Goal: Information Seeking & Learning: Understand process/instructions

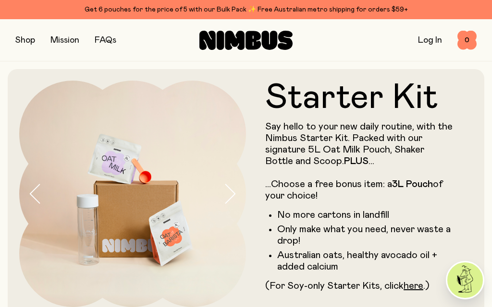
click at [319, 263] on li "Australian oats, healthy avocado oil + added calcium" at bounding box center [365, 261] width 176 height 23
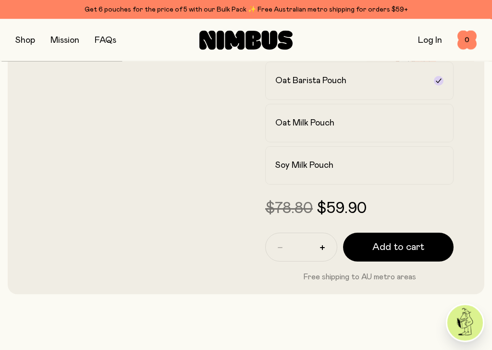
scroll to position [263, 0]
click at [423, 131] on label "Oat Milk Pouch" at bounding box center [359, 123] width 188 height 38
click at [414, 168] on div "Soy Milk Pouch" at bounding box center [350, 166] width 151 height 12
click at [413, 93] on label "Oat Barista Pouch" at bounding box center [359, 81] width 188 height 38
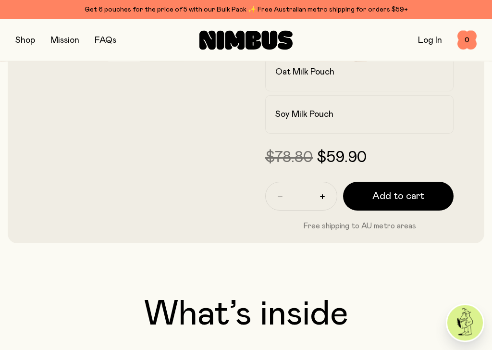
scroll to position [315, 0]
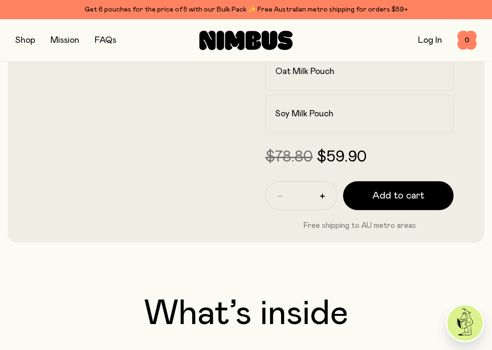
click at [23, 39] on button "button" at bounding box center [25, 40] width 20 height 13
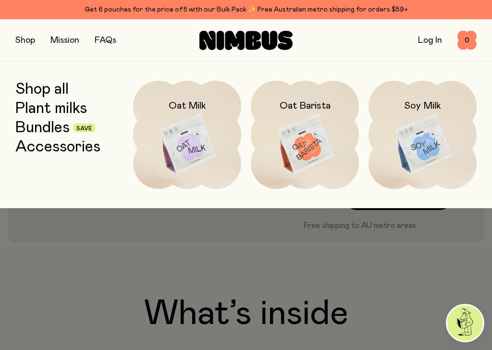
click at [322, 154] on img at bounding box center [305, 144] width 108 height 127
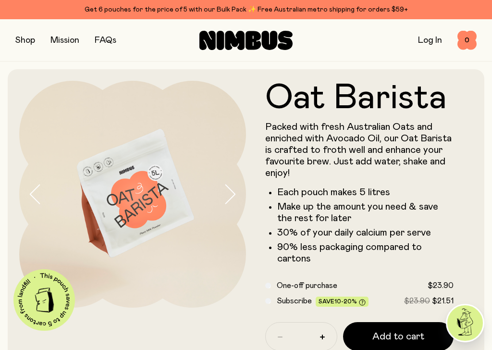
click at [111, 40] on link "FAQs" at bounding box center [106, 40] width 22 height 9
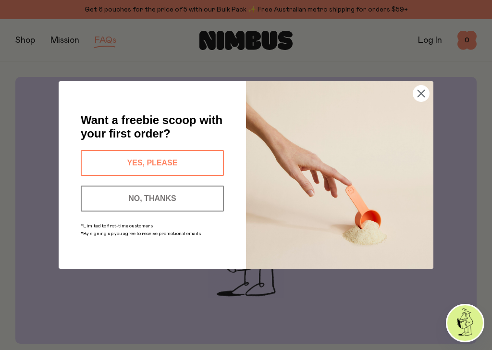
click at [427, 96] on circle "Close dialog" at bounding box center [421, 93] width 16 height 16
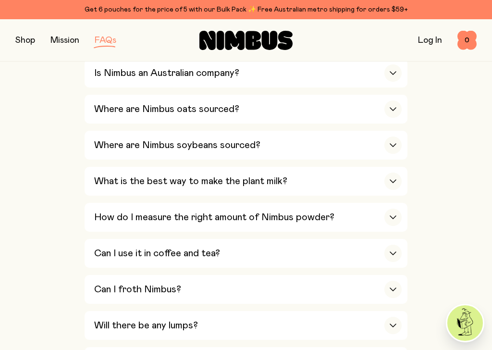
scroll to position [386, 0]
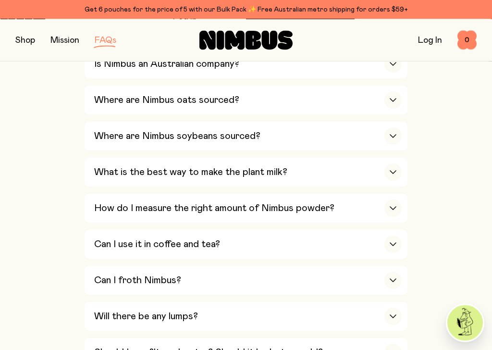
click at [406, 168] on button "What is the best way to make the plant milk? We recommend making your Nimbus mi…" at bounding box center [246, 172] width 323 height 29
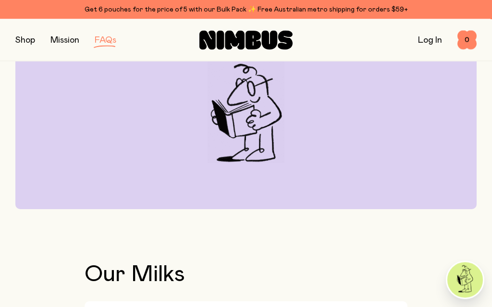
scroll to position [129, 0]
